Goal: Task Accomplishment & Management: Use online tool/utility

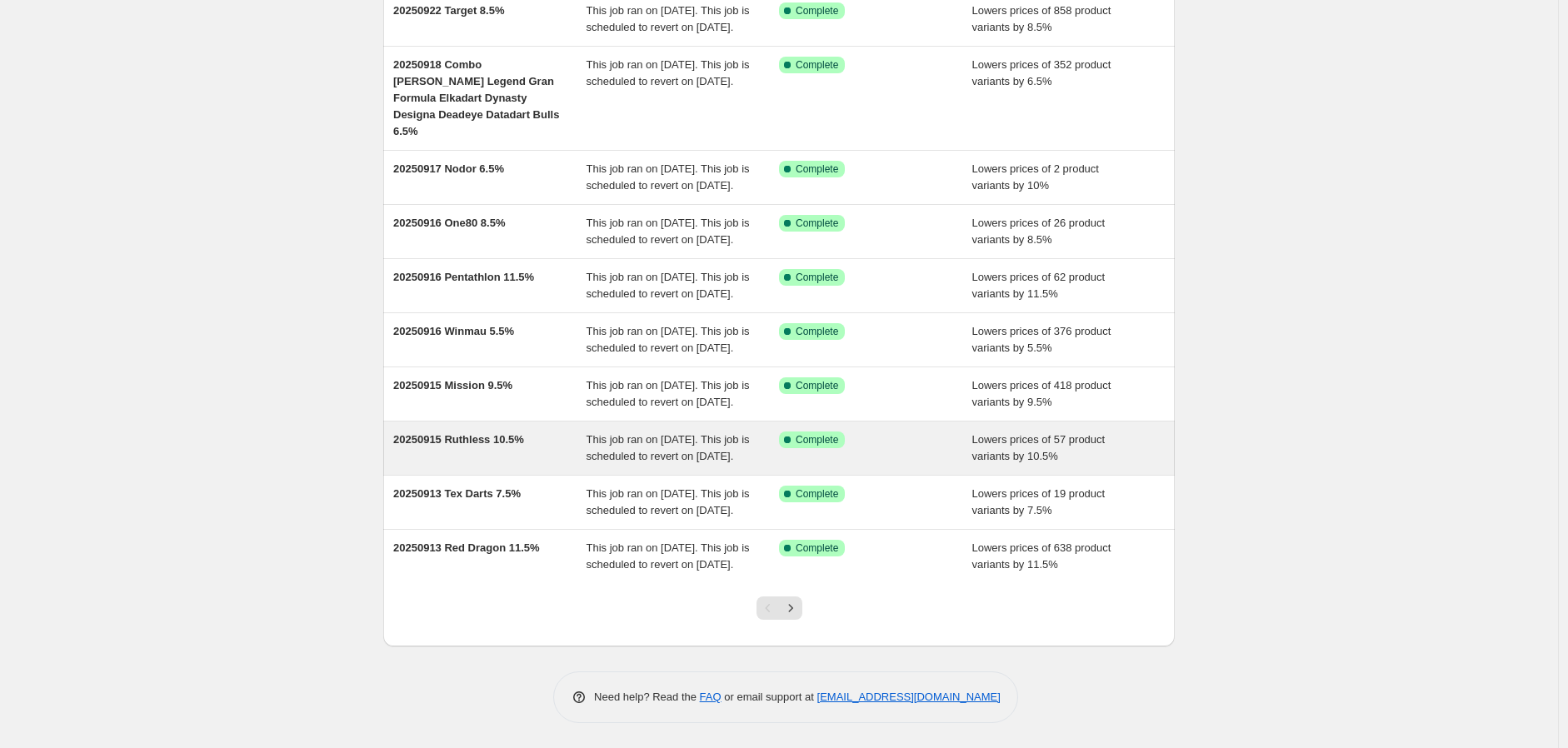
scroll to position [293, 0]
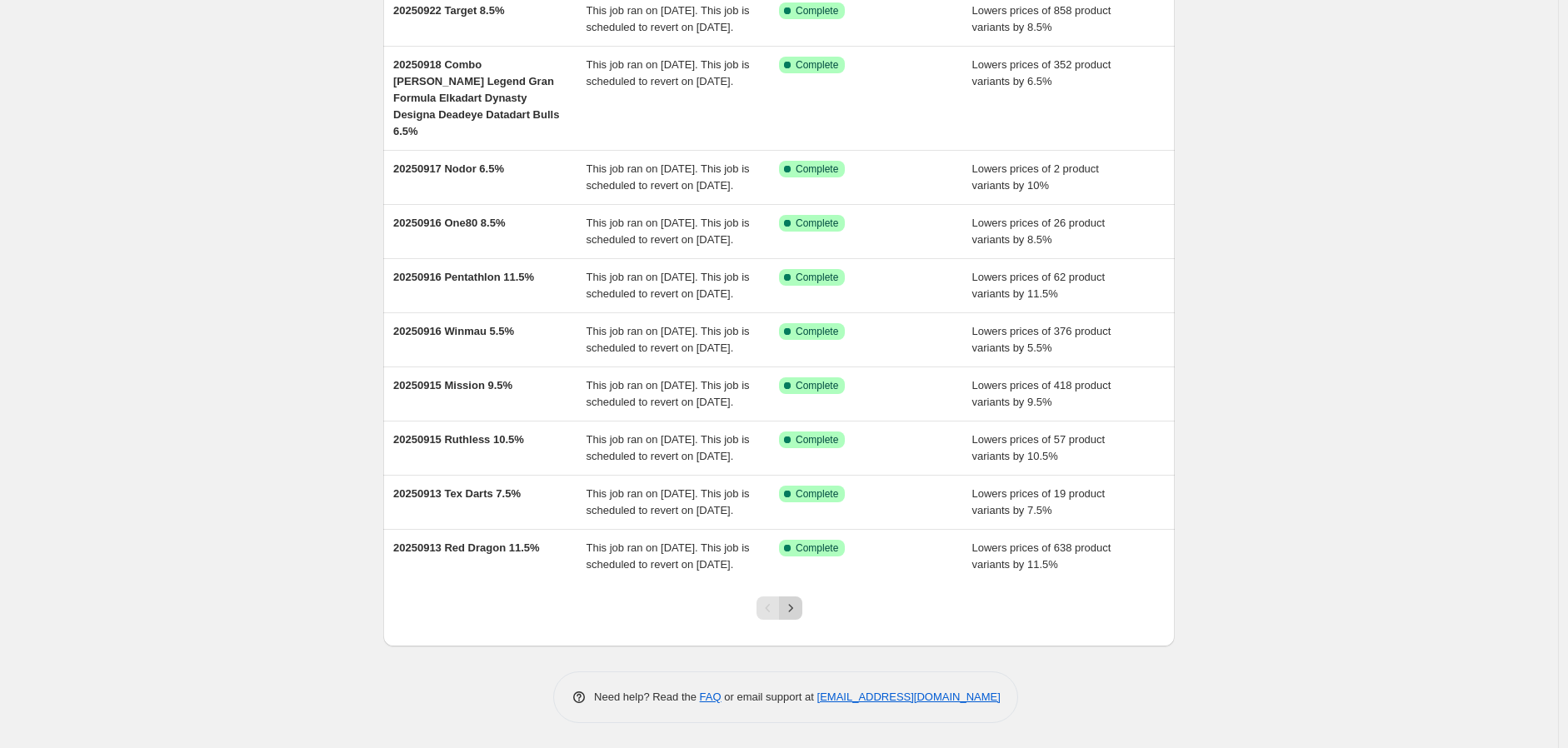
click at [788, 608] on icon "Next" at bounding box center [791, 608] width 17 height 17
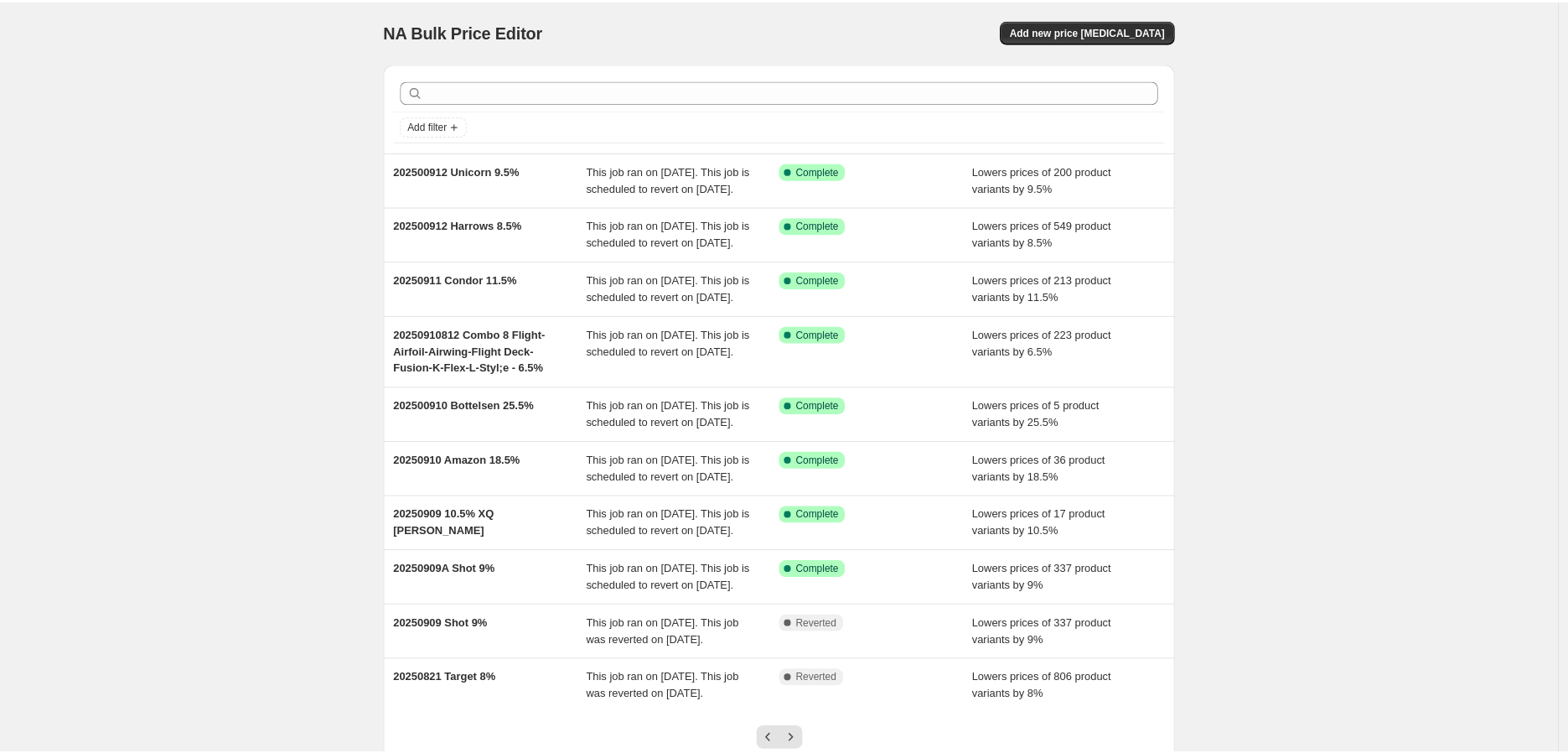
scroll to position [0, 0]
